Goal: Answer question/provide support: Share knowledge or assist other users

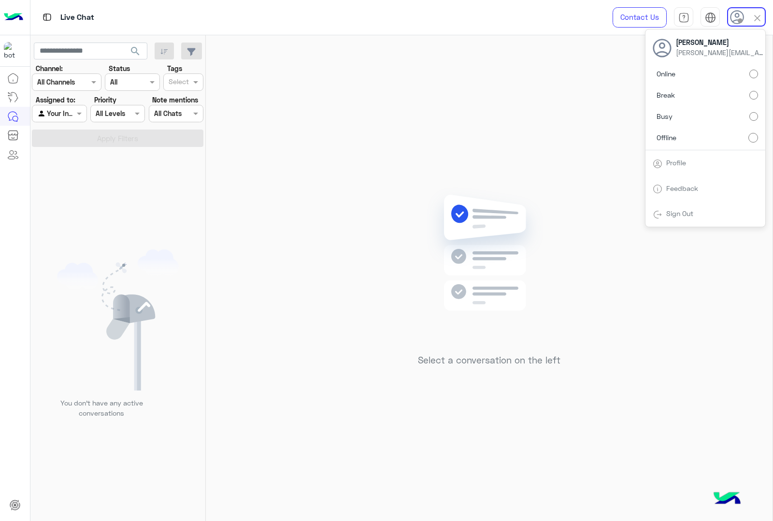
click at [699, 79] on label "Online" at bounding box center [705, 73] width 105 height 17
click at [757, 19] on img at bounding box center [757, 18] width 11 height 11
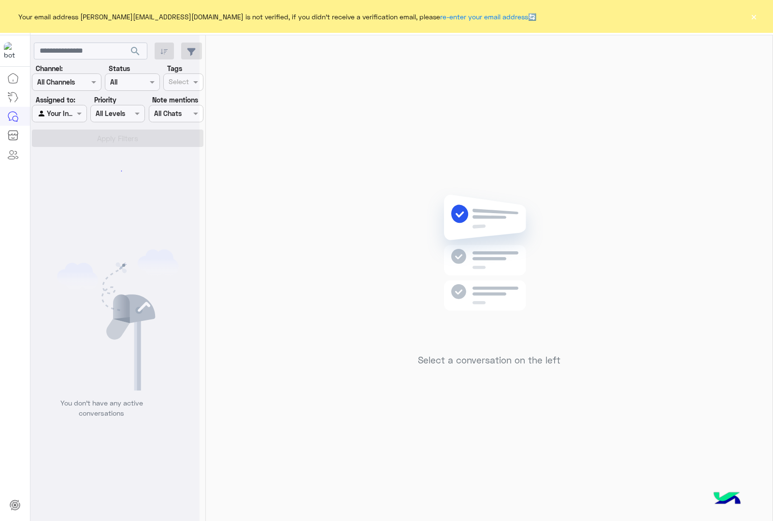
click at [752, 12] on button "×" at bounding box center [754, 17] width 10 height 10
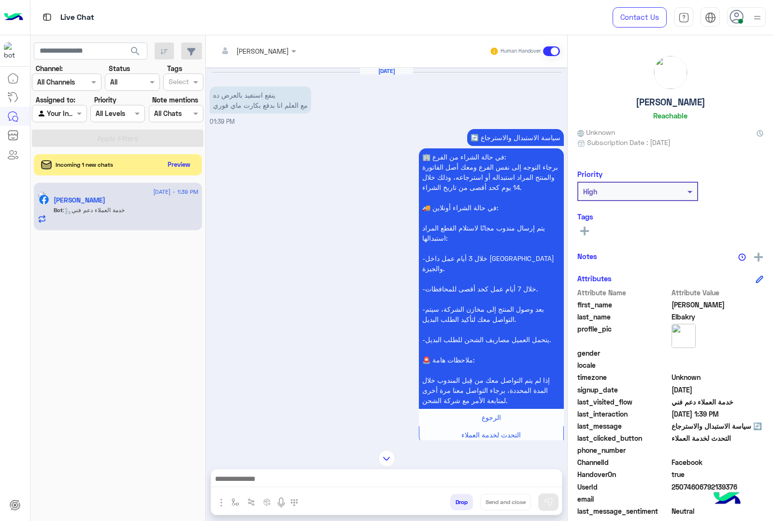
scroll to position [143, 0]
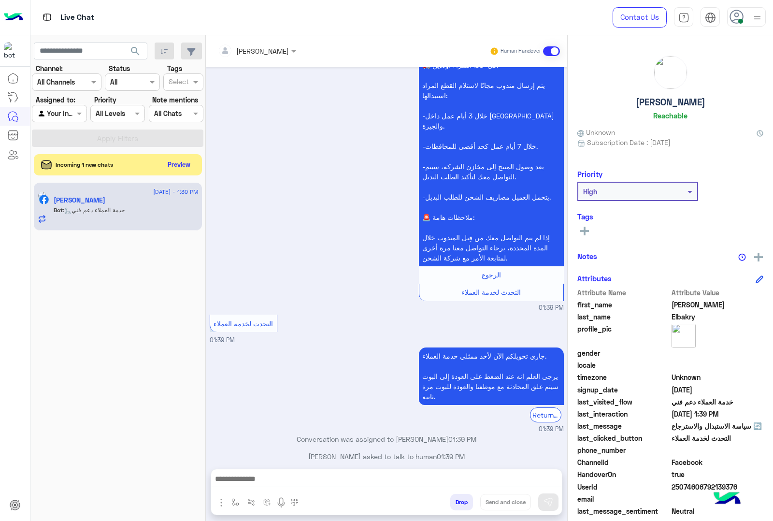
click at [265, 52] on input "text" at bounding box center [244, 51] width 53 height 10
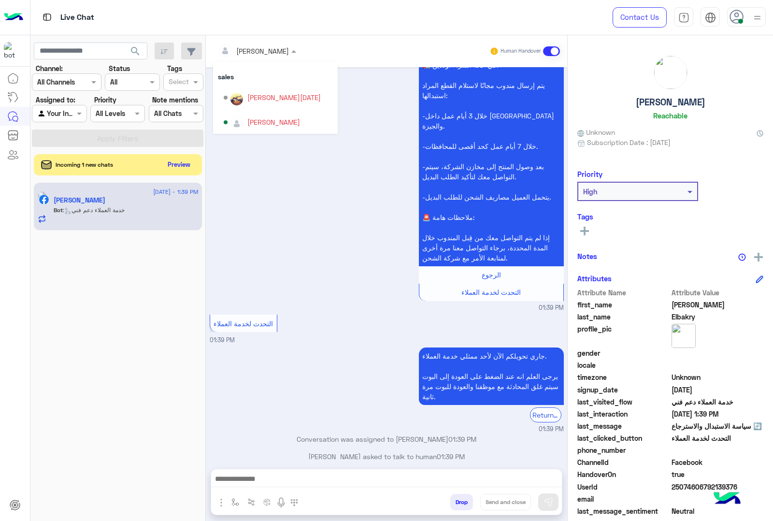
scroll to position [111, 0]
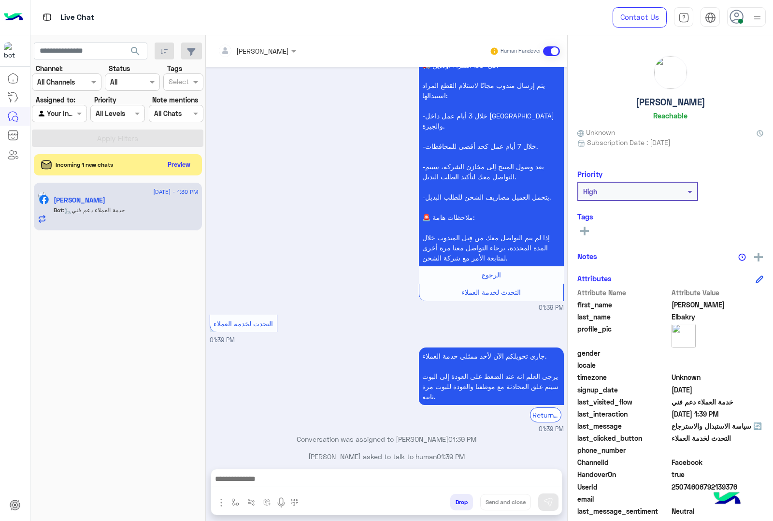
drag, startPoint x: 679, startPoint y: 102, endPoint x: 698, endPoint y: 102, distance: 18.4
click at [698, 102] on div "Saeid Elbakry Reachable" at bounding box center [671, 90] width 186 height 68
copy h5 "Saeid Elbakry"
click at [687, 482] on span "25074606792139376" at bounding box center [718, 487] width 92 height 10
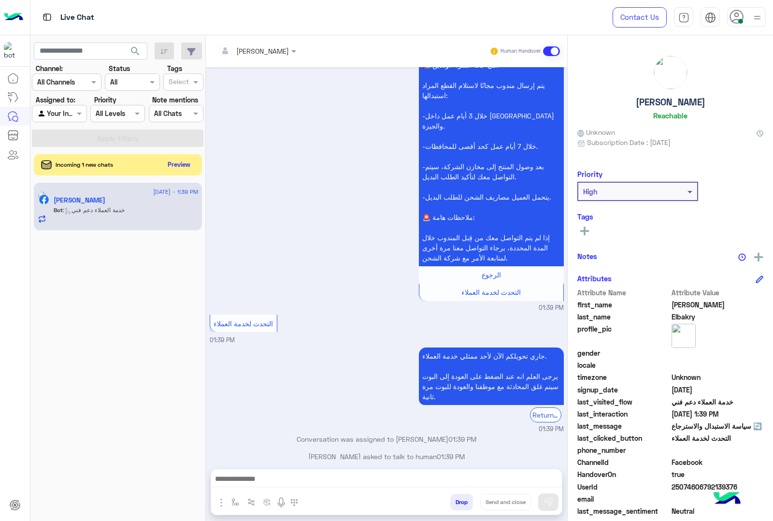
click at [683, 489] on span "25074606792139376" at bounding box center [718, 487] width 92 height 10
drag, startPoint x: 256, startPoint y: 49, endPoint x: 255, endPoint y: 55, distance: 5.4
click at [255, 49] on input "text" at bounding box center [244, 51] width 53 height 10
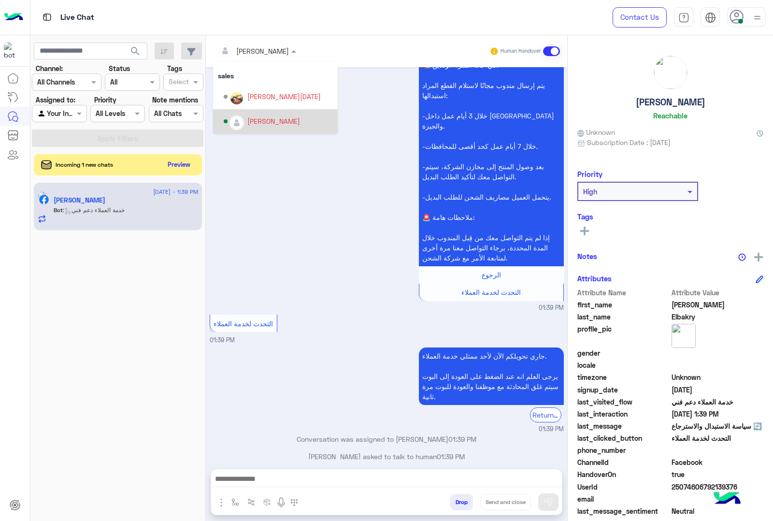
click at [250, 117] on div "mohamed ahmed" at bounding box center [273, 121] width 53 height 10
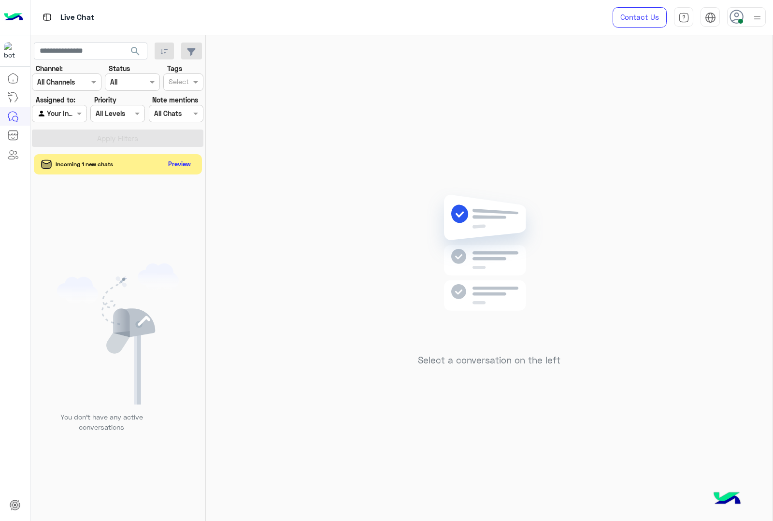
click at [185, 168] on button "Preview" at bounding box center [180, 164] width 30 height 13
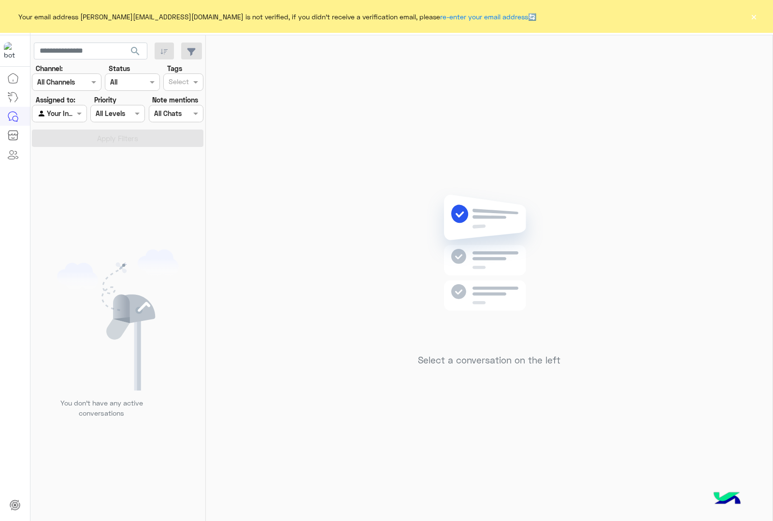
click at [753, 16] on button "×" at bounding box center [754, 17] width 10 height 10
click at [751, 16] on button "×" at bounding box center [754, 17] width 10 height 10
